Goal: Task Accomplishment & Management: Manage account settings

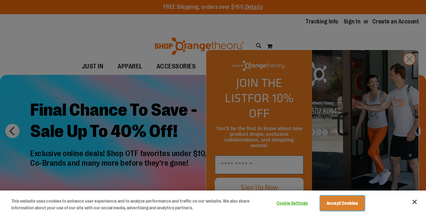
click at [341, 201] on button "Accept Cookies" at bounding box center [342, 203] width 44 height 15
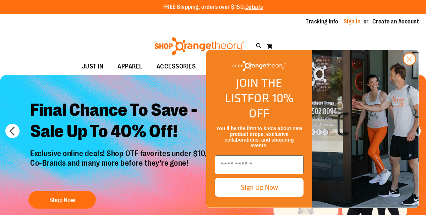
click at [351, 21] on link "Sign In" at bounding box center [352, 22] width 17 height 8
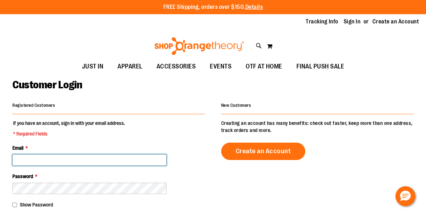
click at [108, 159] on input "Email *" at bounding box center [89, 159] width 154 height 11
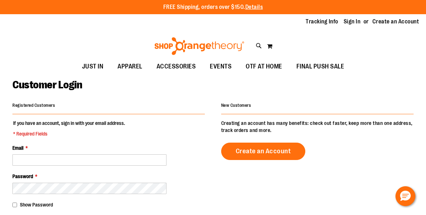
click at [111, 151] on div "Email *" at bounding box center [108, 155] width 192 height 21
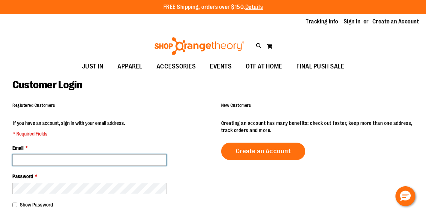
click at [65, 158] on input "Email *" at bounding box center [89, 159] width 154 height 11
